Goal: Task Accomplishment & Management: Manage account settings

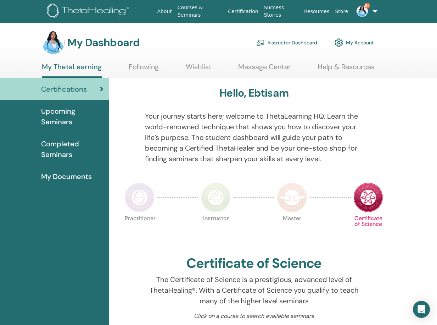
click at [304, 42] on link "Instructor Dashboard" at bounding box center [286, 43] width 61 height 16
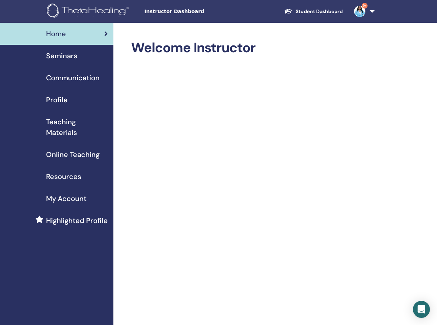
click at [73, 56] on span "Seminars" at bounding box center [61, 55] width 31 height 11
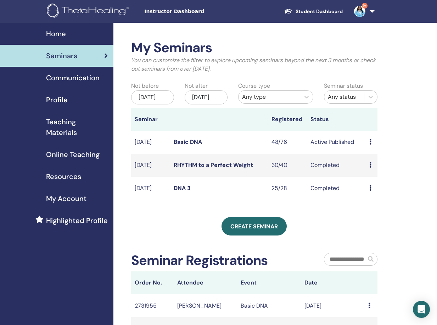
click at [371, 144] on icon at bounding box center [371, 142] width 2 height 6
click at [372, 173] on link "Attendees" at bounding box center [376, 175] width 27 height 7
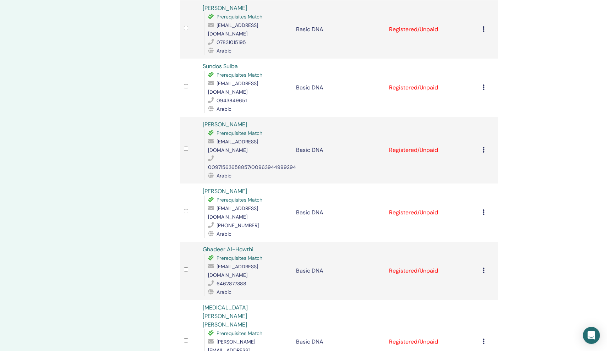
scroll to position [873, 0]
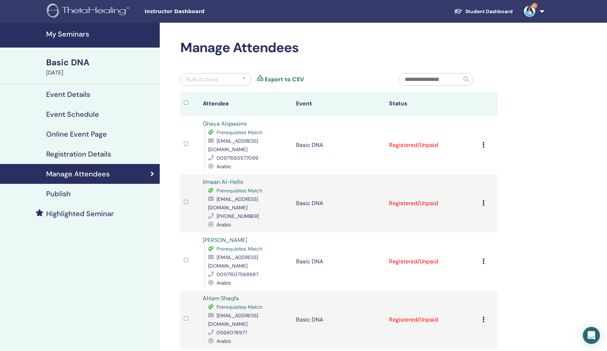
scroll to position [0, 0]
